Goal: Obtain resource: Download file/media

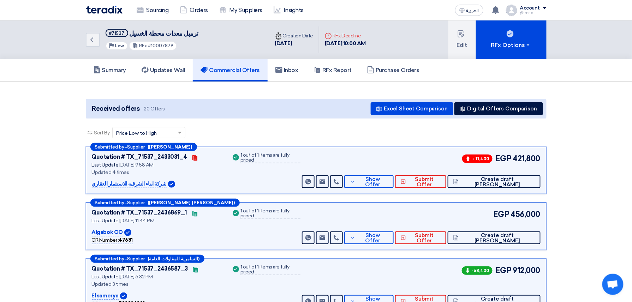
click at [89, 47] on div "Back #71537 ترميل معدات محطة الغسيل Priority Low RFx #10007879" at bounding box center [178, 39] width 184 height 39
click at [93, 37] on use at bounding box center [91, 39] width 3 height 5
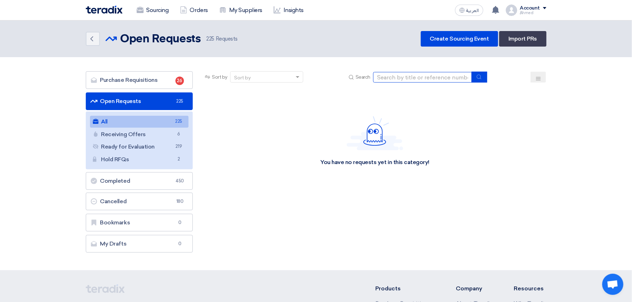
click at [408, 74] on input at bounding box center [422, 77] width 99 height 11
paste input "10007676"
type input "10007676"
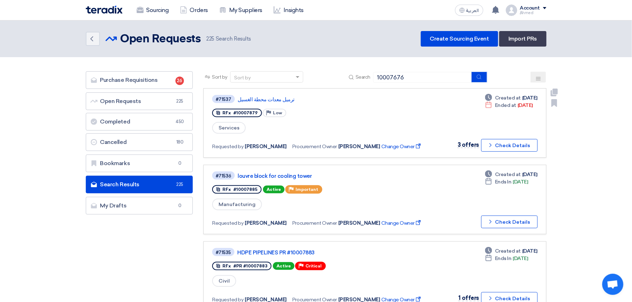
click at [318, 119] on div "#71537 ترميل معدات محطة الغسيل RFx #10007879 Priority Low Services Requested by…" at bounding box center [320, 123] width 217 height 58
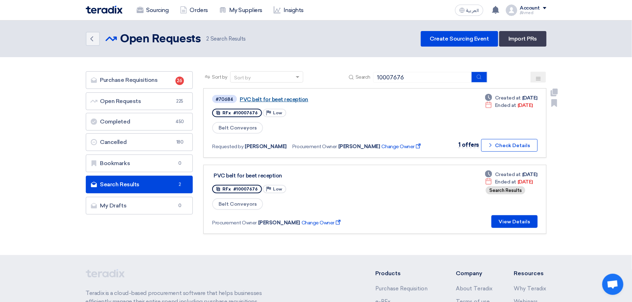
click at [280, 96] on link "PVC belt for beet reception" at bounding box center [328, 99] width 177 height 6
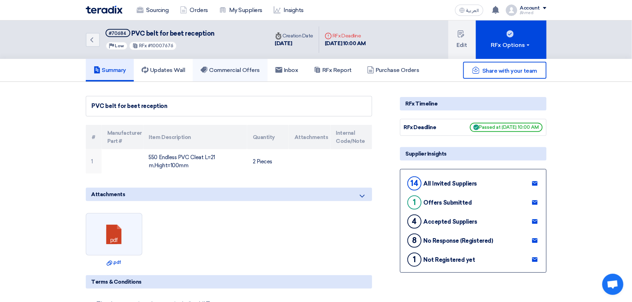
click at [225, 77] on link "Commercial Offers" at bounding box center [230, 70] width 75 height 23
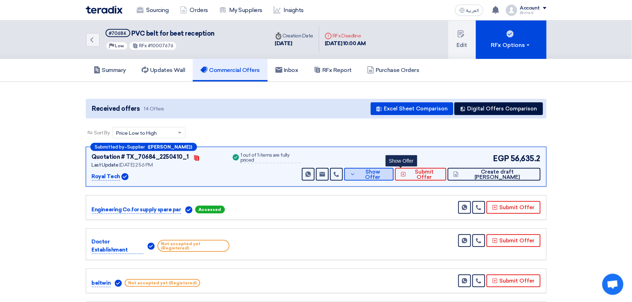
click at [388, 177] on span "Show Offer" at bounding box center [372, 175] width 31 height 11
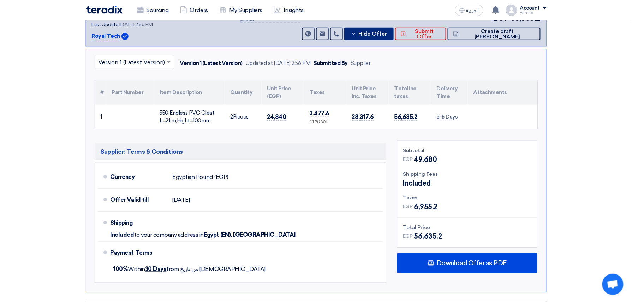
scroll to position [141, 0]
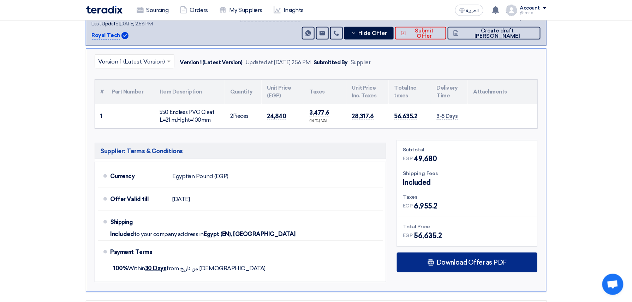
click at [482, 265] on span "Download Offer as PDF" at bounding box center [472, 263] width 70 height 6
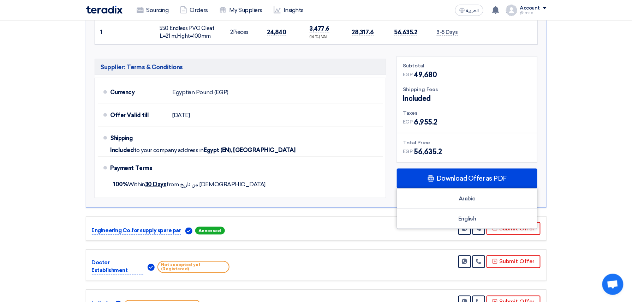
scroll to position [235, 0]
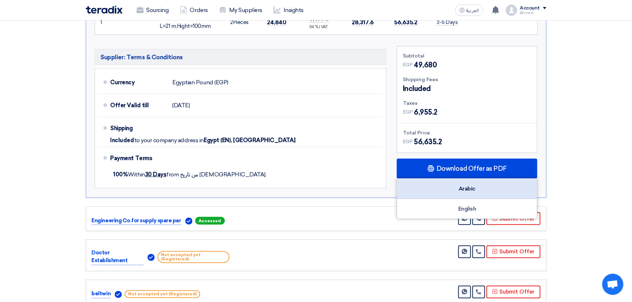
click at [480, 195] on div "Arabic" at bounding box center [467, 189] width 140 height 20
